Goal: Transaction & Acquisition: Purchase product/service

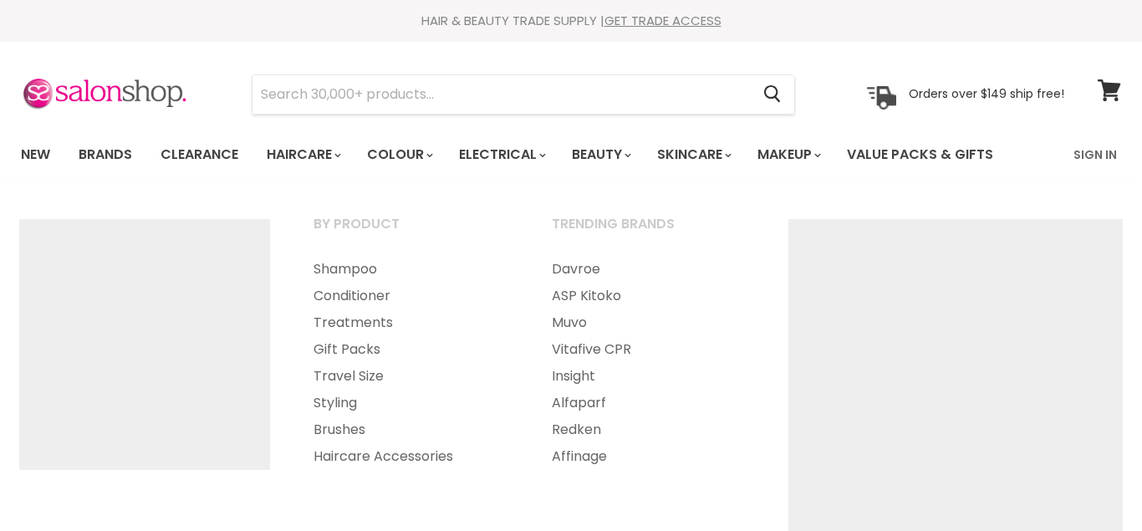
click at [317, 154] on link "Haircare" at bounding box center [302, 154] width 97 height 35
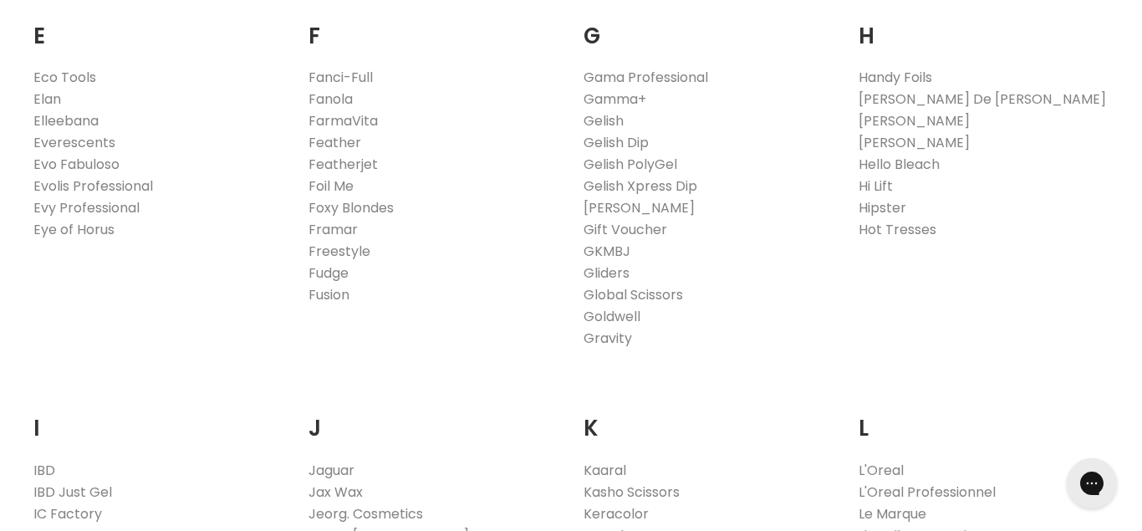
scroll to position [1066, 0]
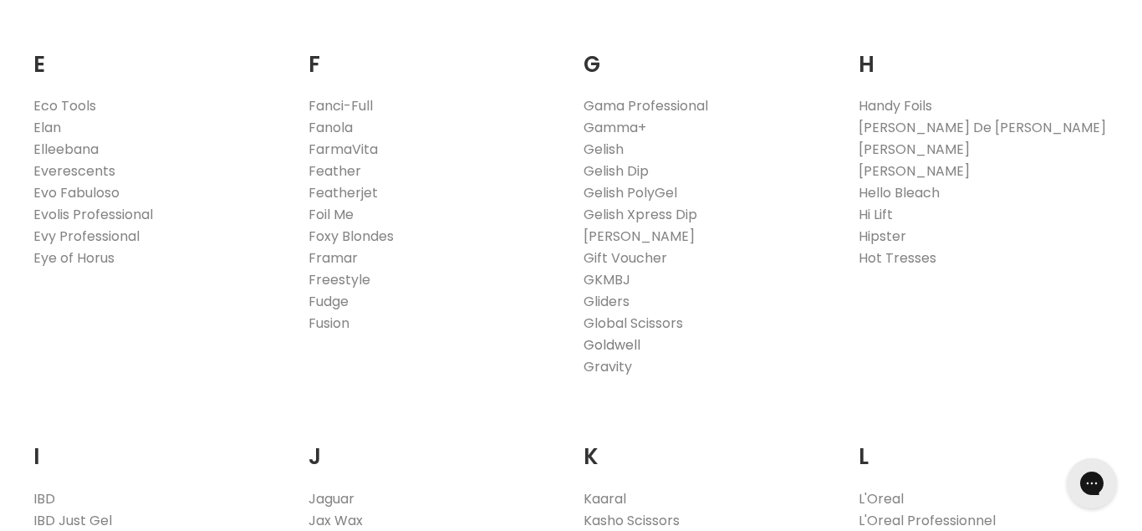
click at [621, 348] on link "Goldwell" at bounding box center [611, 344] width 57 height 19
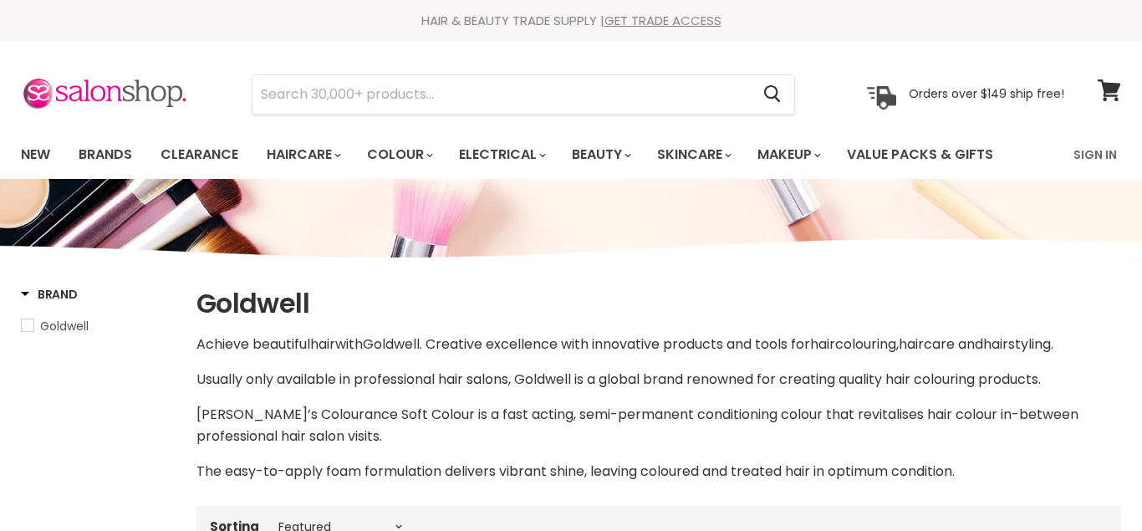
select select "manual"
click at [330, 157] on link "Haircare" at bounding box center [302, 154] width 97 height 35
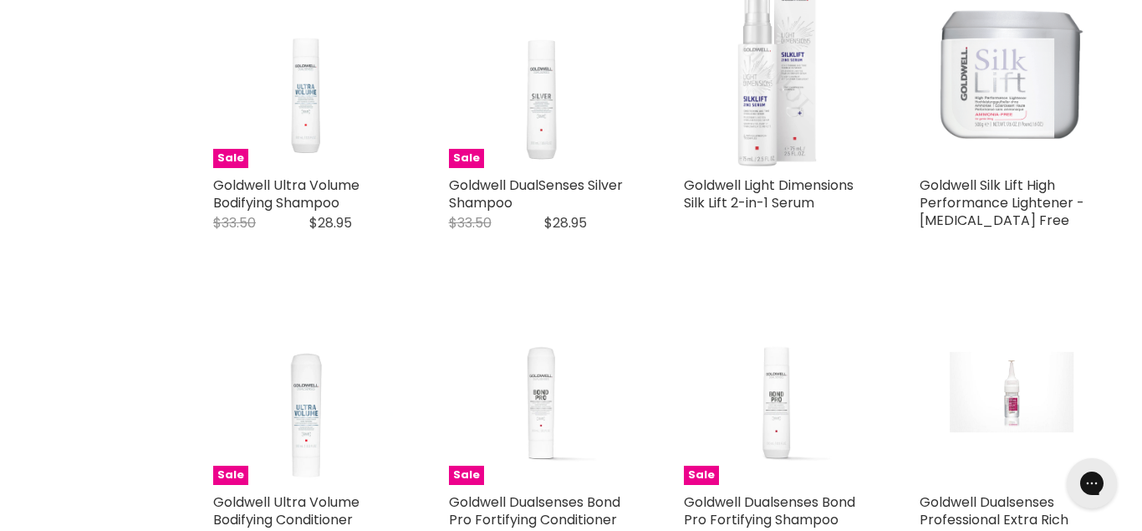
scroll to position [3609, 0]
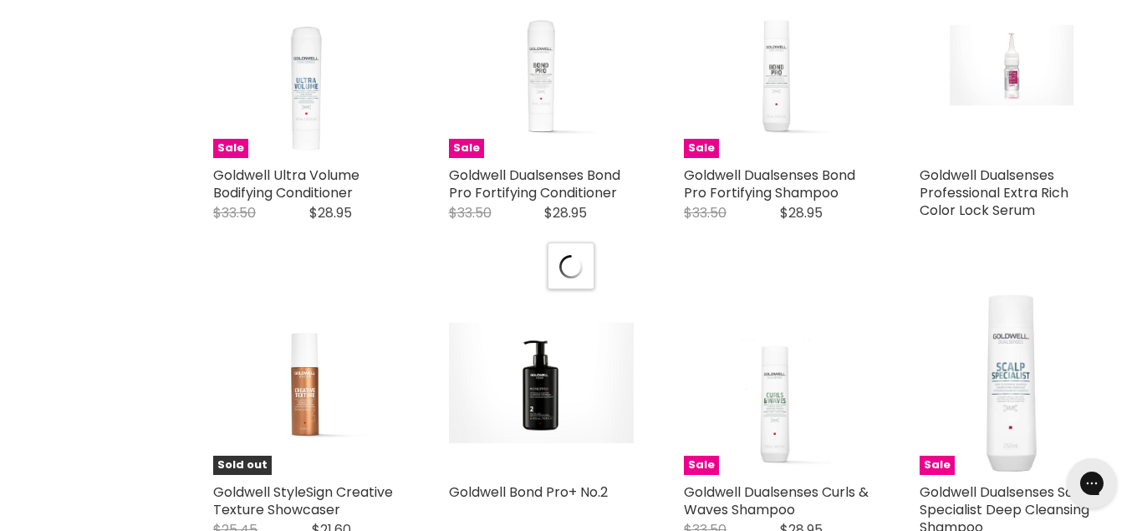
scroll to position [3950, 0]
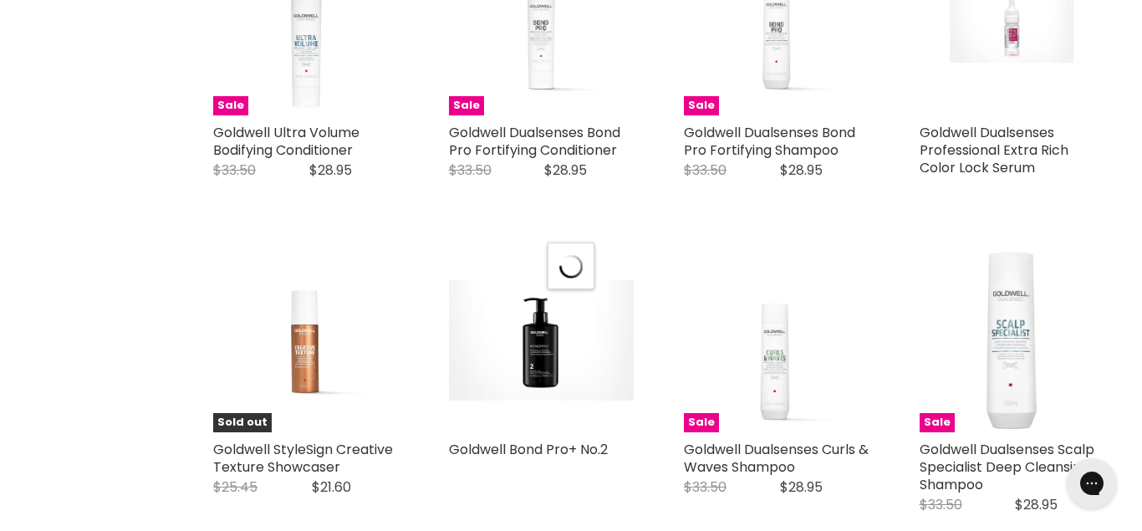
select select "manual"
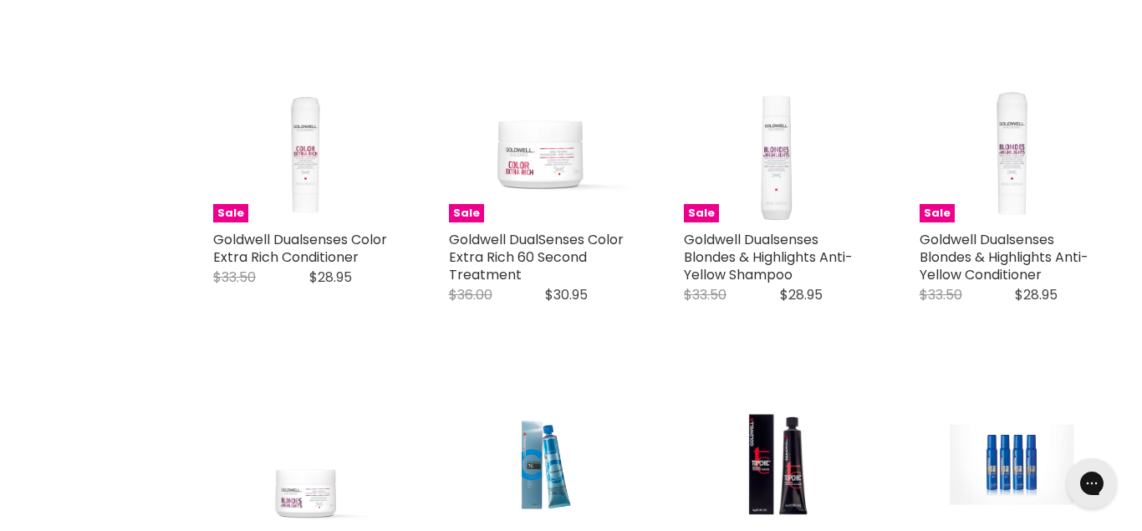
scroll to position [838, 0]
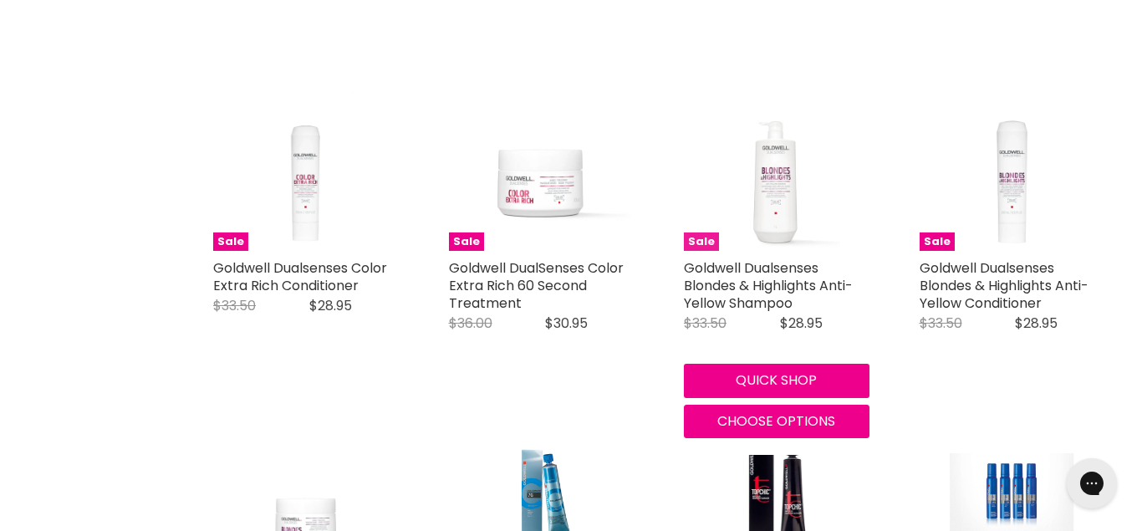
click at [776, 194] on img "Main content" at bounding box center [777, 159] width 186 height 186
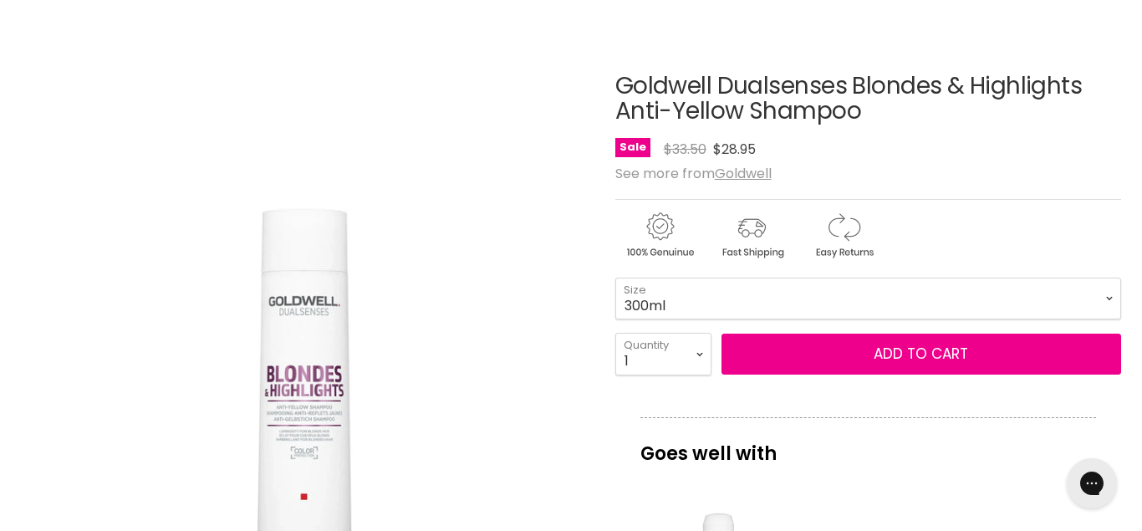
scroll to position [227, 0]
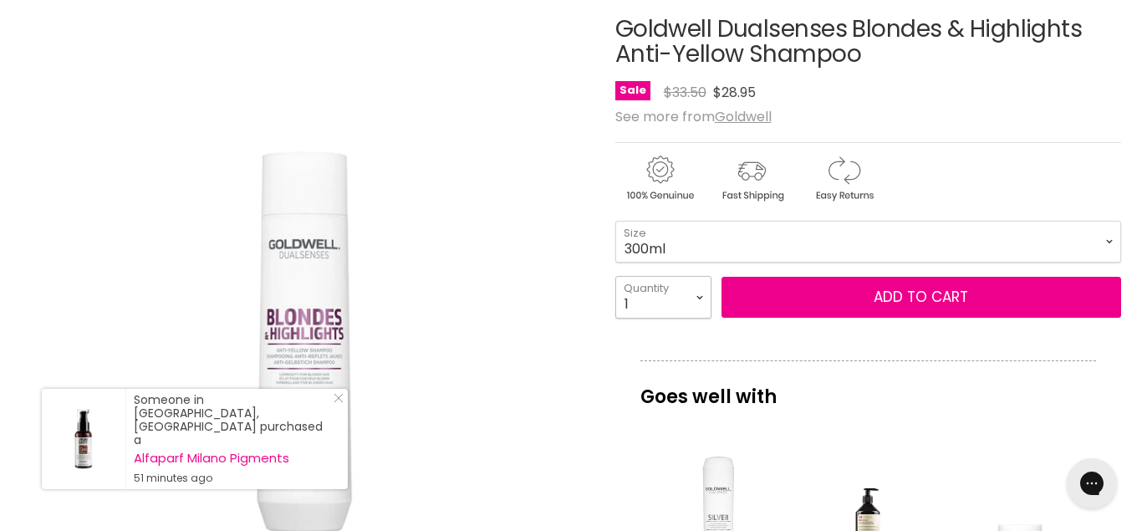
click option "1" at bounding box center [0, 0] width 0 height 0
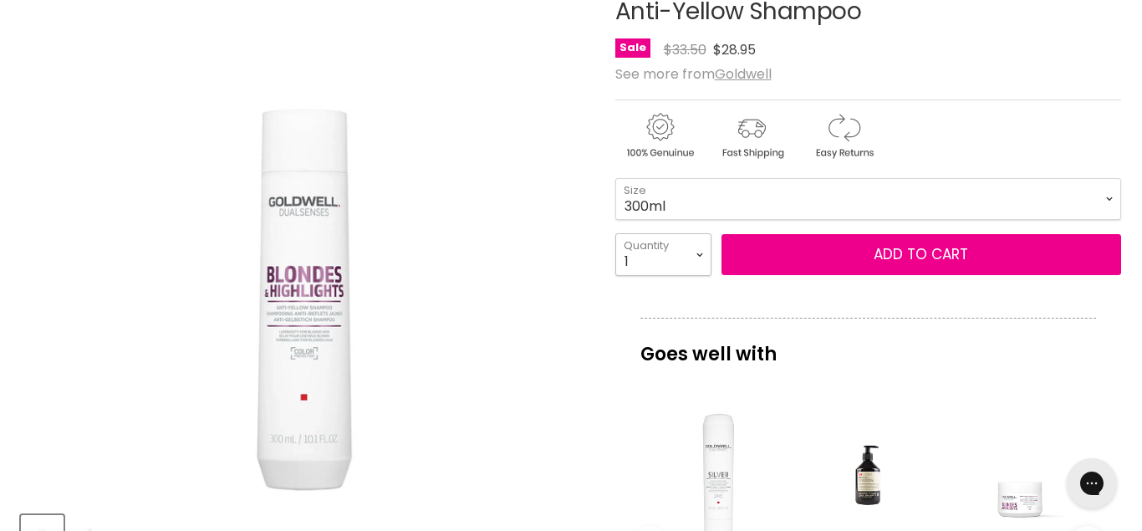
scroll to position [298, 0]
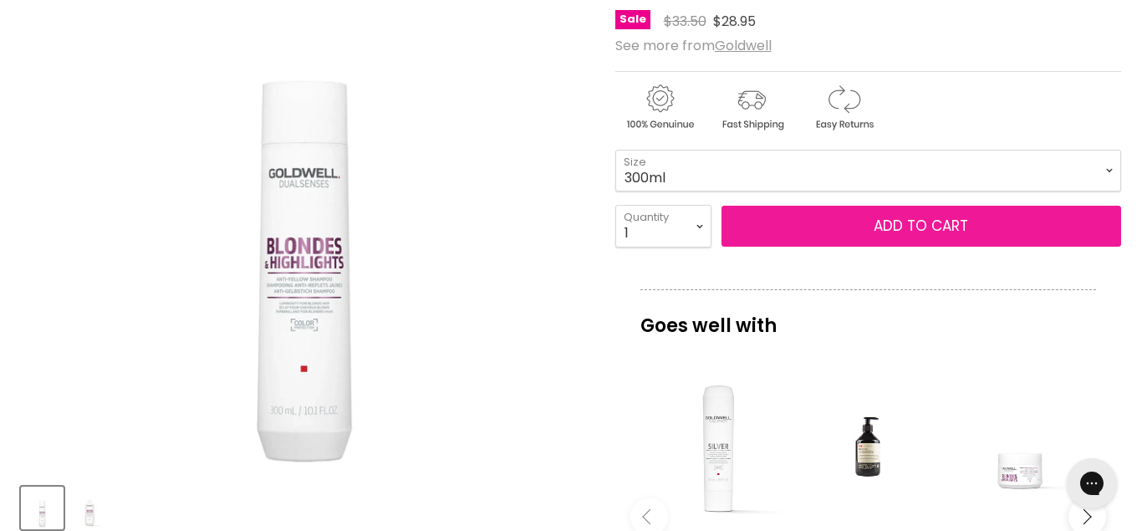
click at [929, 226] on span "Add to cart" at bounding box center [920, 226] width 94 height 20
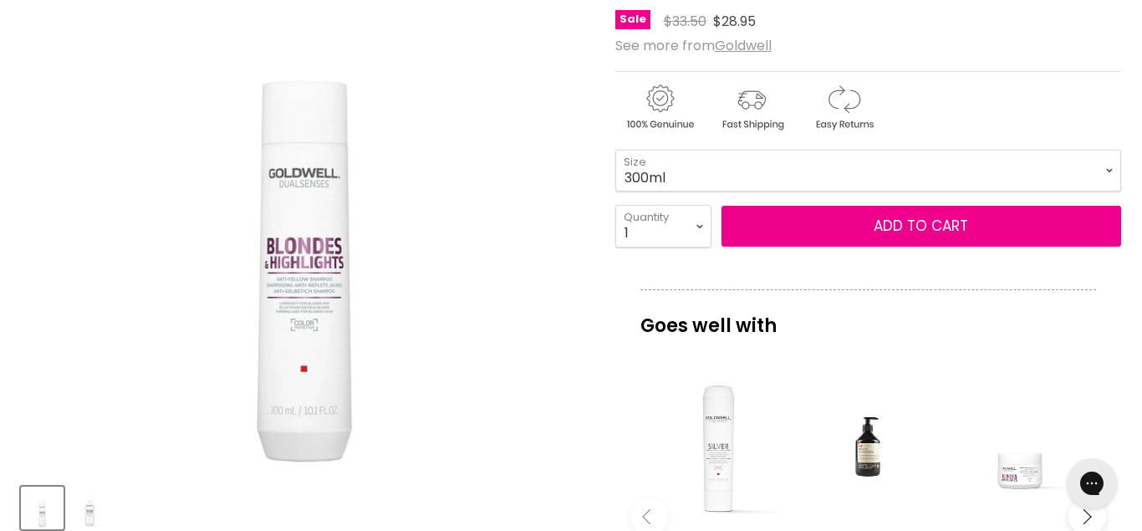
click at [1091, 522] on icon "Main content" at bounding box center [1083, 515] width 15 height 15
click at [1086, 519] on icon "Main content" at bounding box center [1083, 515] width 15 height 15
click at [1028, 486] on div "Main content" at bounding box center [1020, 449] width 135 height 135
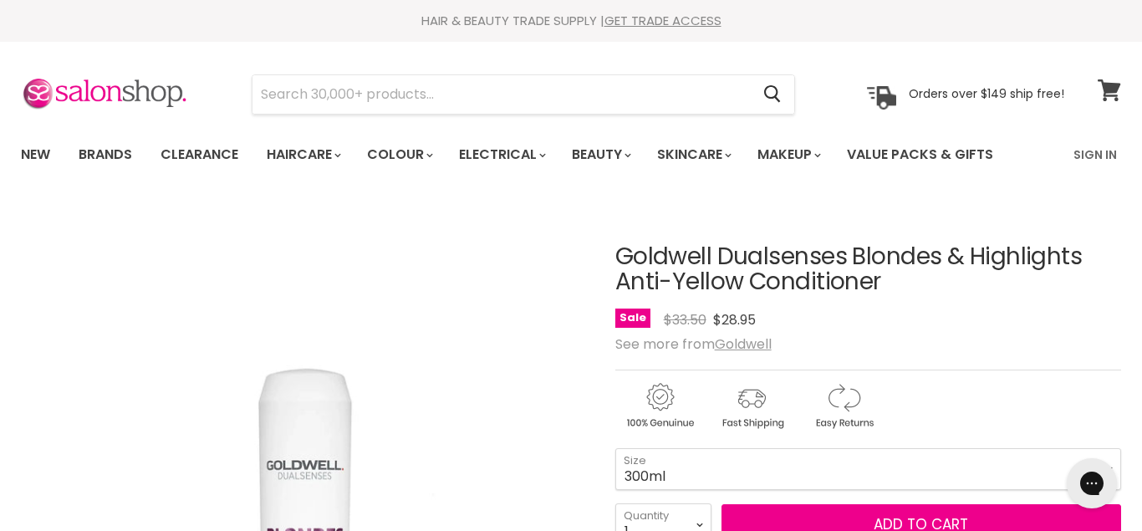
click at [1114, 93] on icon at bounding box center [1108, 90] width 23 height 22
